Goal: Task Accomplishment & Management: Use online tool/utility

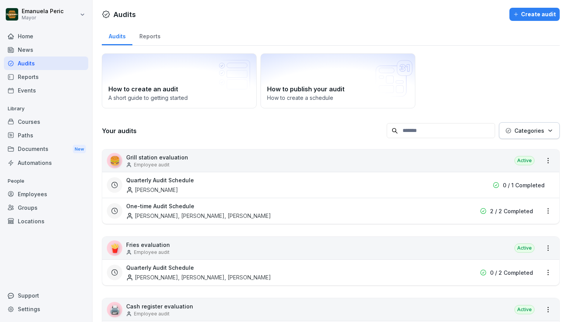
scroll to position [241, 0]
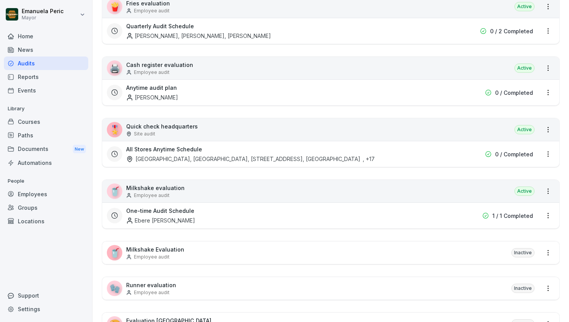
click at [193, 129] on font "Quick check headquarters" at bounding box center [162, 126] width 72 height 7
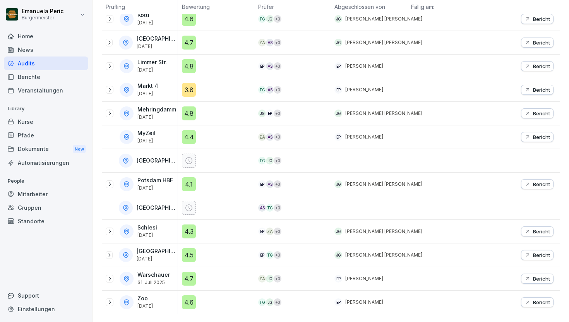
scroll to position [329, 0]
click at [523, 297] on button "report" at bounding box center [538, 302] width 30 height 10
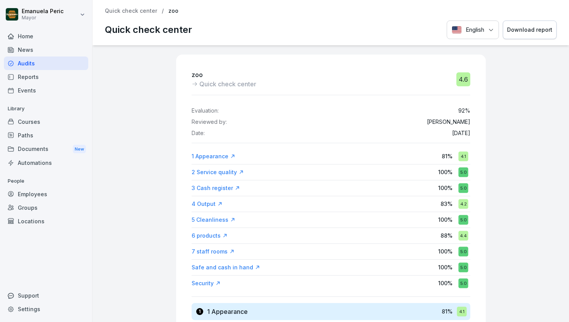
click at [518, 31] on font "Download report" at bounding box center [529, 29] width 45 height 7
